Goal: Book appointment/travel/reservation

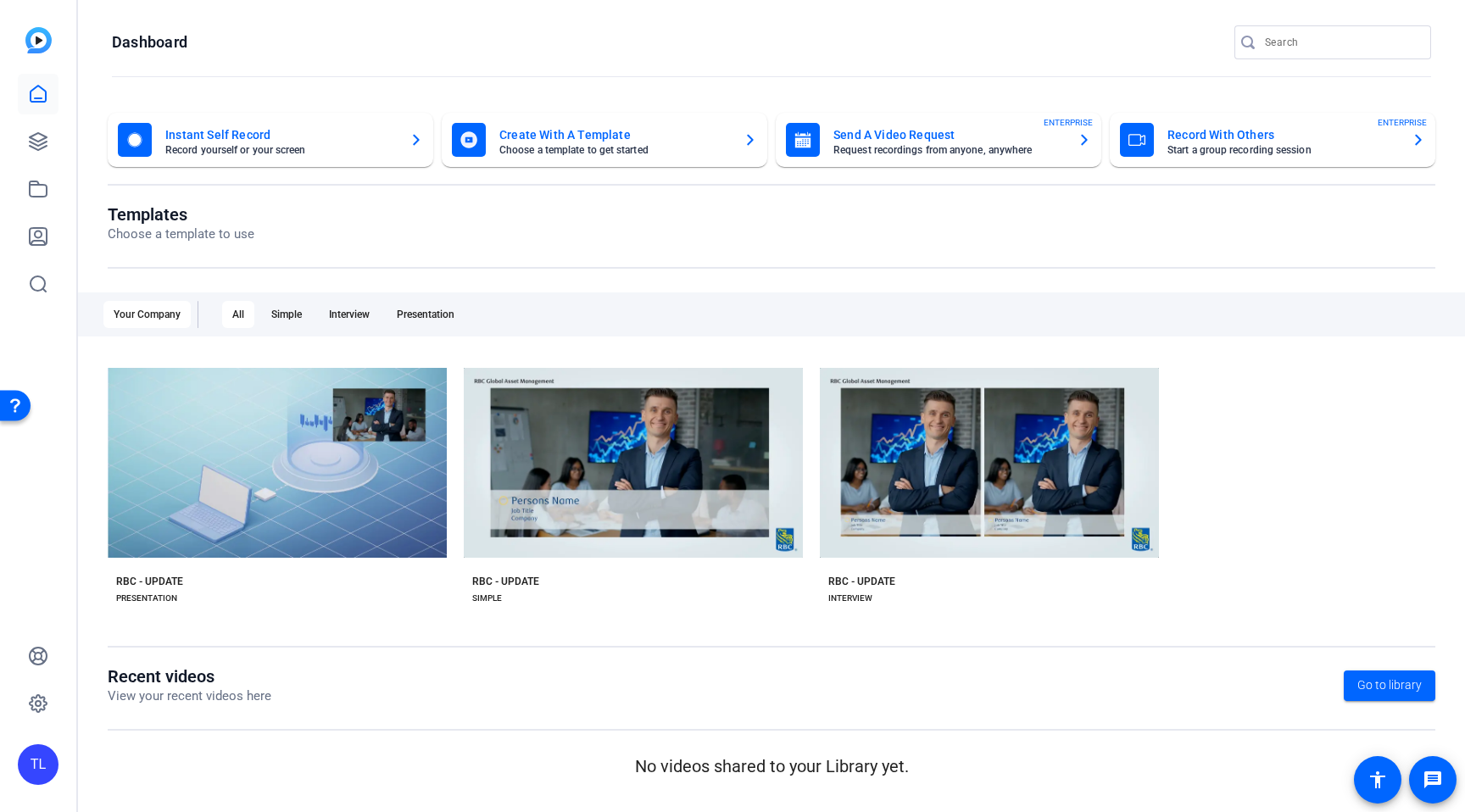
click at [1182, 149] on mat-card-subtitle "Start a group recording session" at bounding box center [1282, 150] width 230 height 11
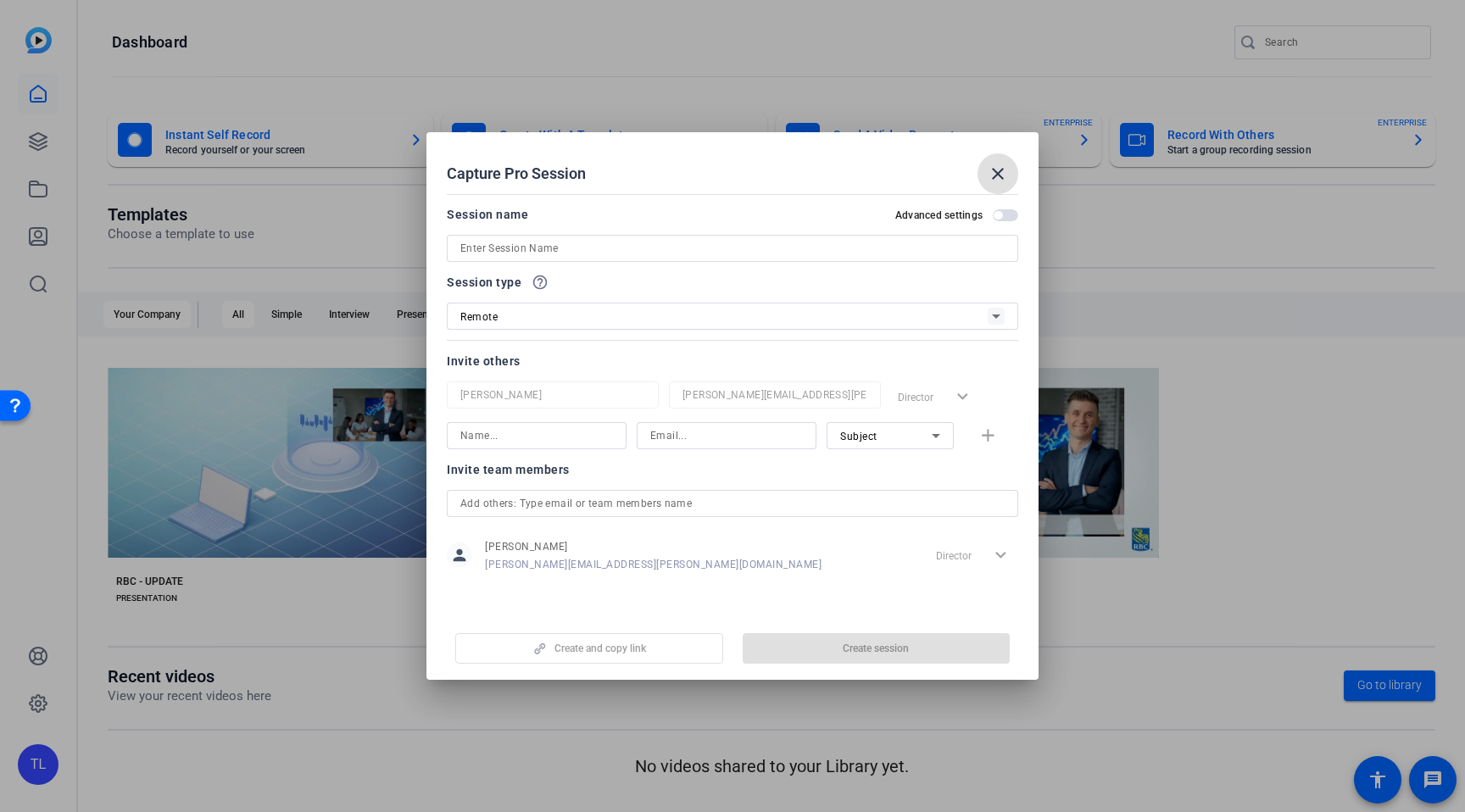
click at [1000, 177] on mat-icon "close" at bounding box center [997, 173] width 20 height 20
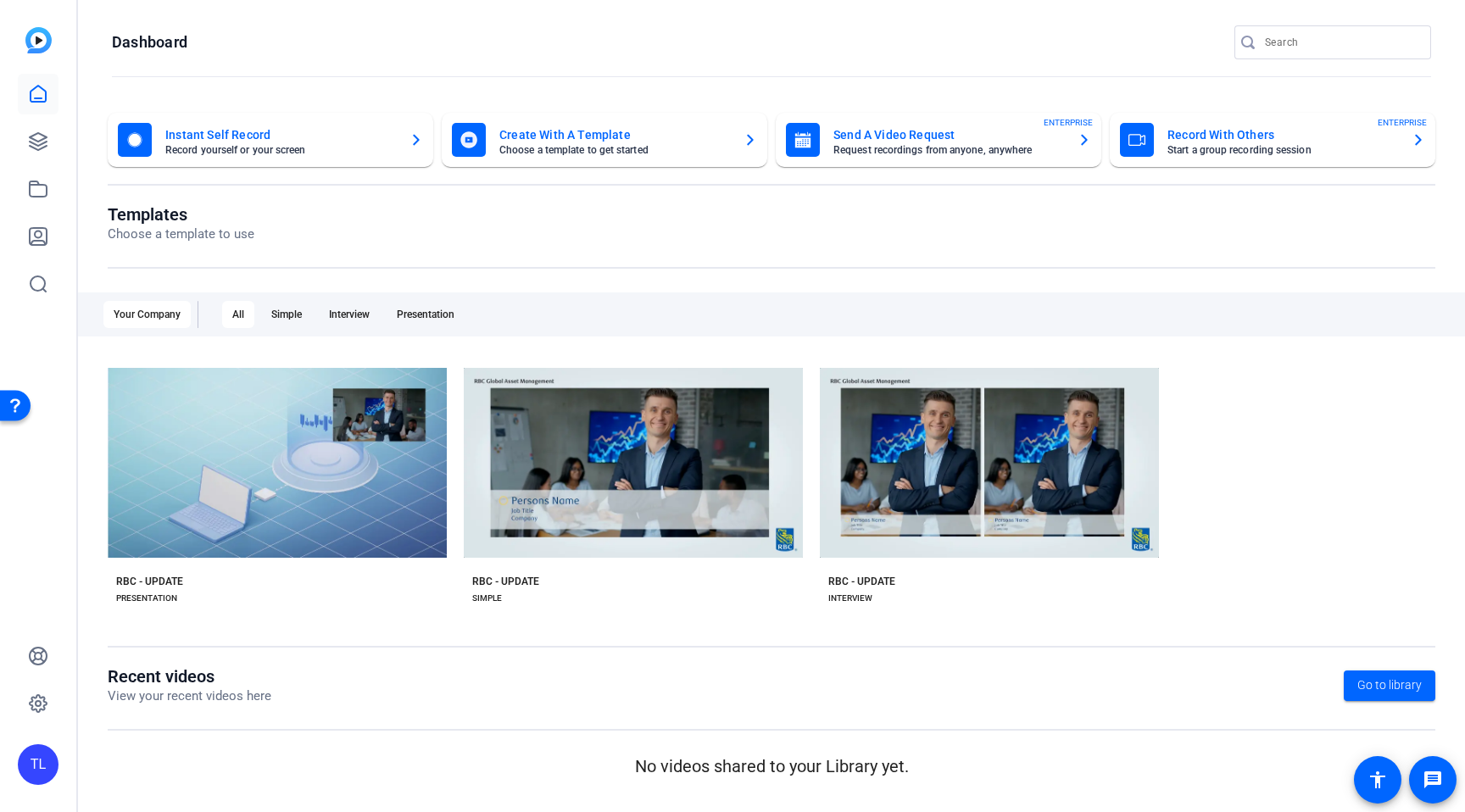
click at [1238, 153] on mat-card-subtitle "Start a group recording session" at bounding box center [1282, 150] width 230 height 11
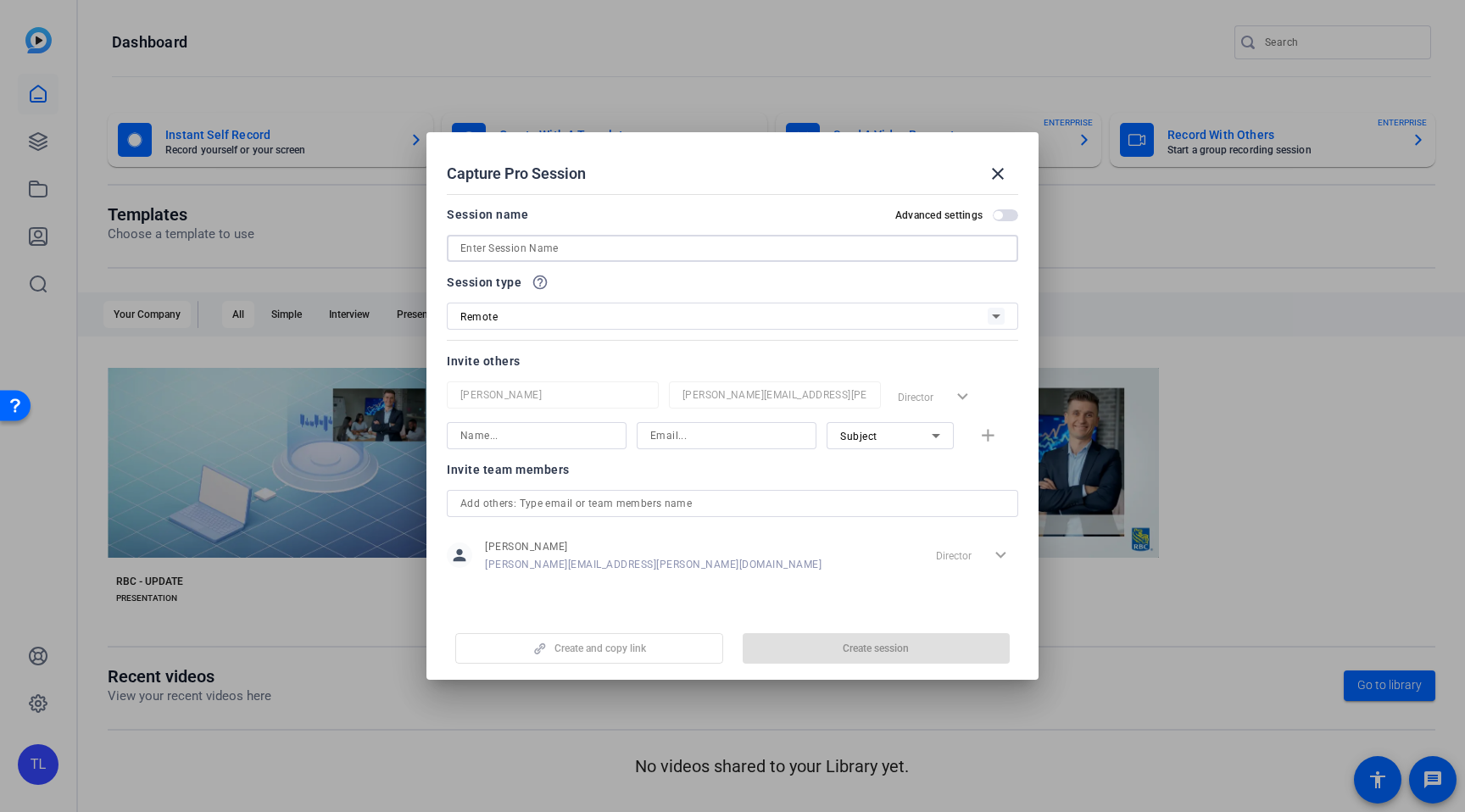
drag, startPoint x: 565, startPoint y: 245, endPoint x: 639, endPoint y: 253, distance: 74.4
click at [565, 245] on input at bounding box center [732, 248] width 544 height 20
type input "Navigator Intro (9-2025)"
click at [553, 503] on input "text" at bounding box center [732, 502] width 544 height 20
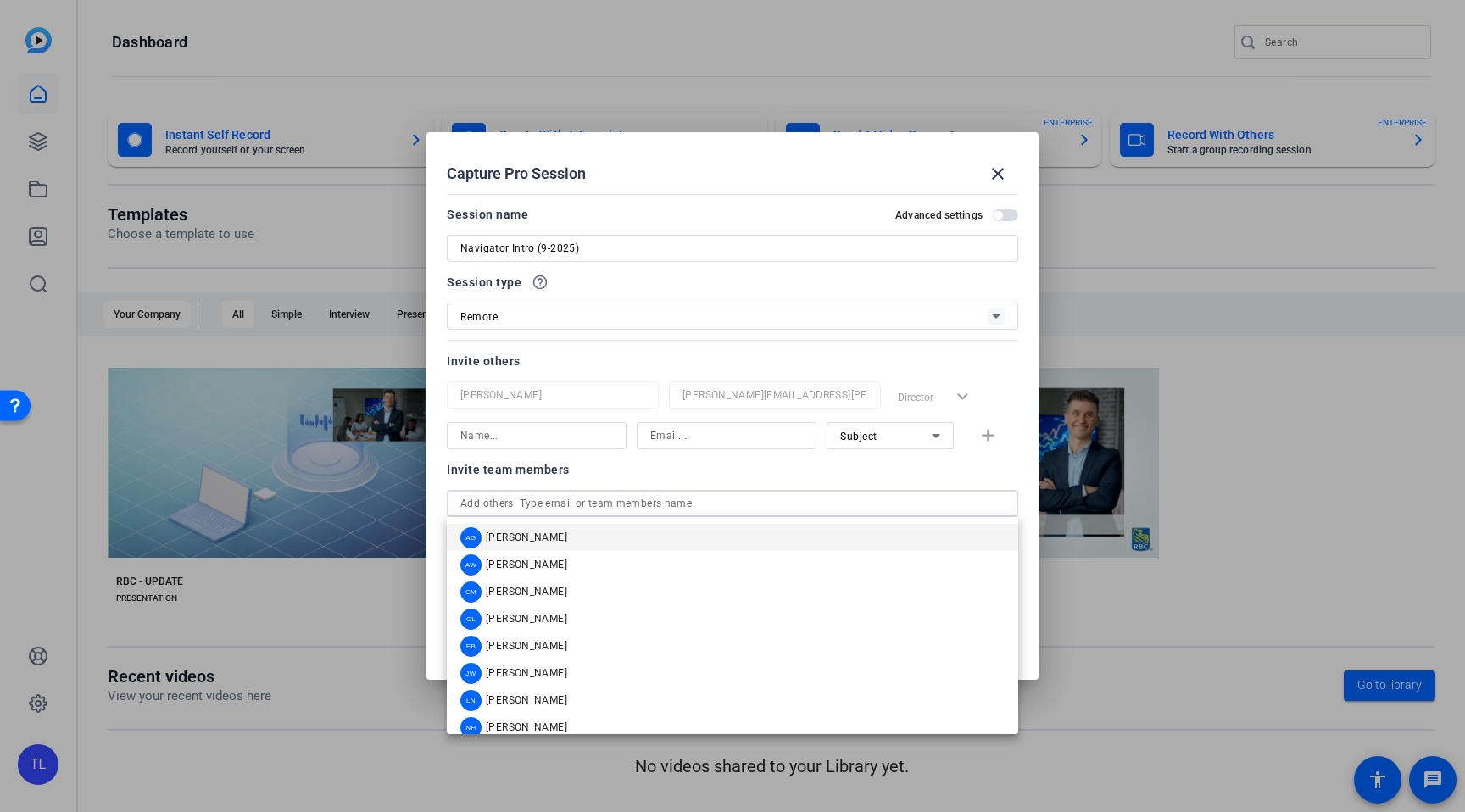
paste input "[EMAIL_ADDRESS][PERSON_NAME][DOMAIN_NAME] [PERSON_NAME]"
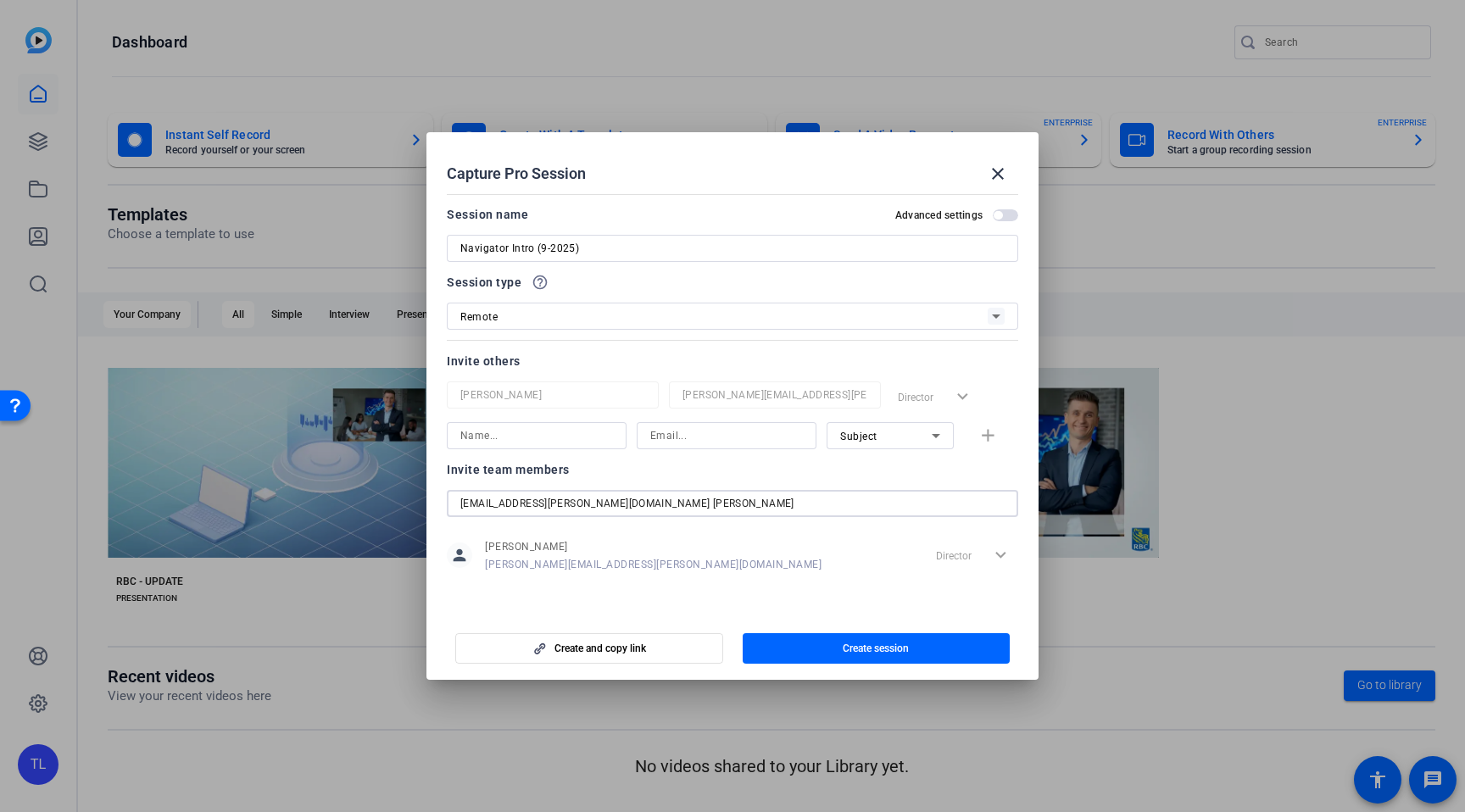
drag, startPoint x: 587, startPoint y: 505, endPoint x: 788, endPoint y: 511, distance: 201.1
click at [785, 512] on input "[EMAIL_ADDRESS][PERSON_NAME][DOMAIN_NAME] [PERSON_NAME]" at bounding box center [732, 502] width 544 height 20
type input "[EMAIL_ADDRESS][PERSON_NAME][DOMAIN_NAME]"
click at [615, 649] on span "Create and copy link" at bounding box center [599, 648] width 92 height 14
